Goal: Task Accomplishment & Management: Complete application form

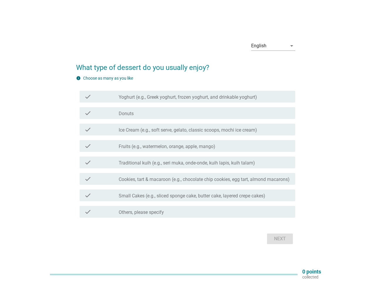
click at [186, 141] on div "check check_box_outline_blank Fruits (e.g., watermelon, orange, apple, mango)" at bounding box center [188, 146] width 216 height 12
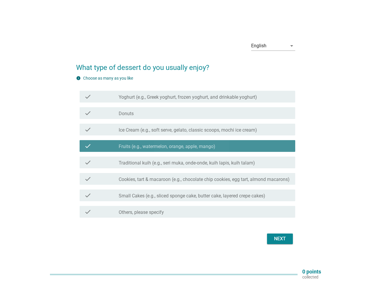
click at [273, 46] on div "English" at bounding box center [269, 45] width 36 height 9
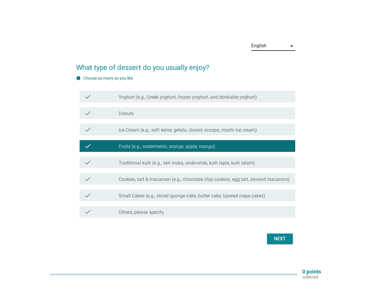
click at [186, 148] on label "Fruits (e.g., watermelon, orange, apple, mango)" at bounding box center [167, 147] width 97 height 6
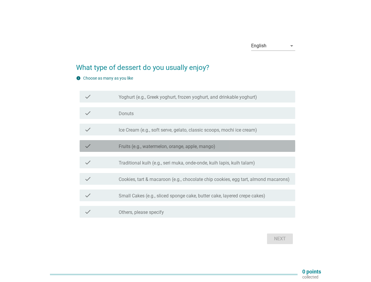
click at [188, 97] on label "Yoghurt (e.g., Greek yoghurt, frozen yoghurt, and drinkable yoghurt)" at bounding box center [188, 97] width 138 height 6
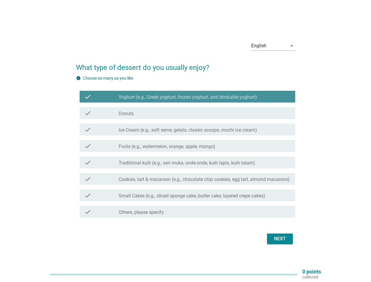
click at [188, 97] on label "Yoghurt (e.g., Greek yoghurt, frozen yoghurt, and drinkable yoghurt)" at bounding box center [188, 97] width 138 height 6
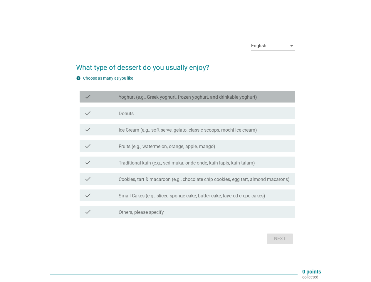
click at [188, 97] on label "Yoghurt (e.g., Greek yoghurt, frozen yoghurt, and drinkable yoghurt)" at bounding box center [188, 97] width 138 height 6
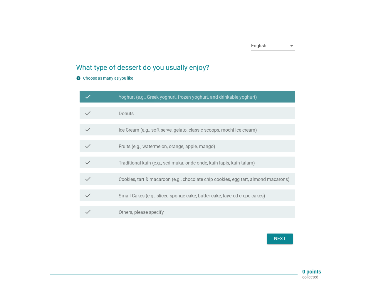
click at [188, 97] on label "Yoghurt (e.g., Greek yoghurt, frozen yoghurt, and drinkable yoghurt)" at bounding box center [188, 97] width 138 height 6
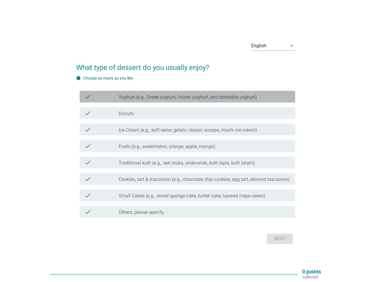
click at [188, 113] on div "check_box_outline_blank Donuts" at bounding box center [205, 113] width 172 height 7
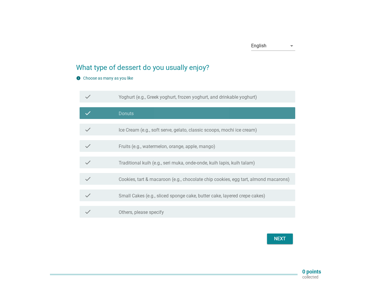
click at [188, 113] on div "check_box_outline_blank Donuts" at bounding box center [205, 113] width 172 height 7
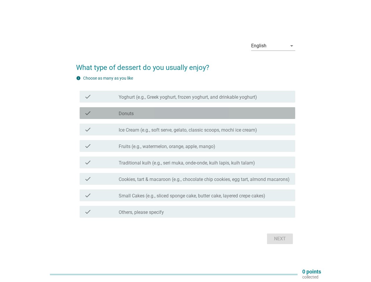
click at [126, 114] on label "Donuts" at bounding box center [126, 114] width 15 height 6
